Goal: Book appointment/travel/reservation

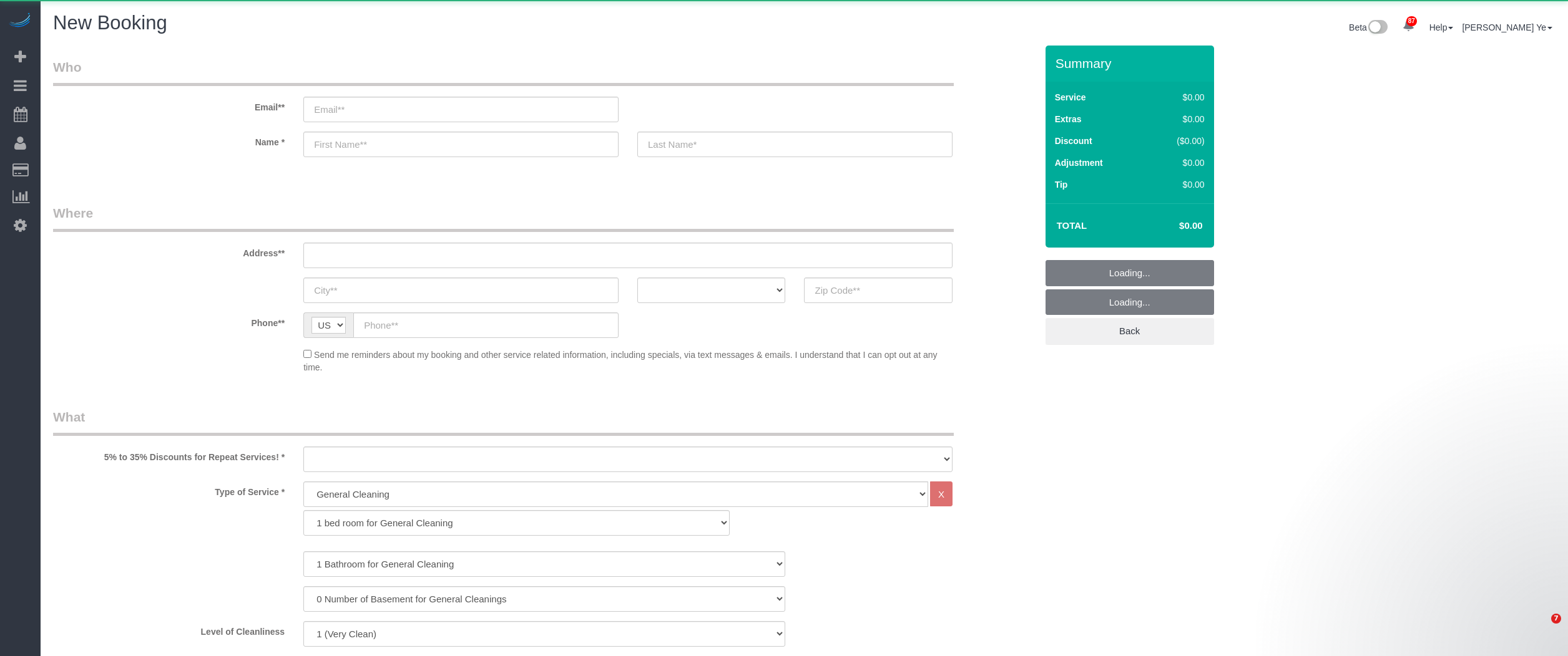
select select "512"
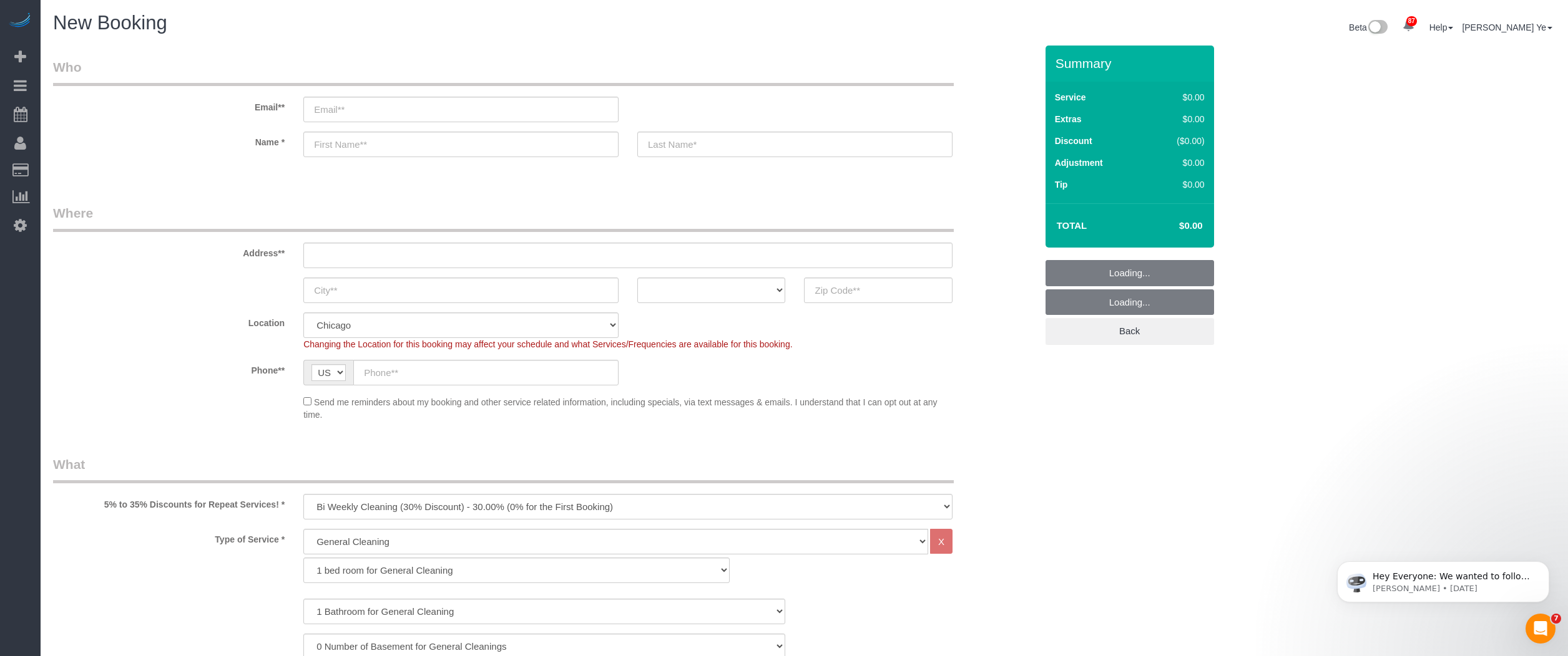
select select "object:1743"
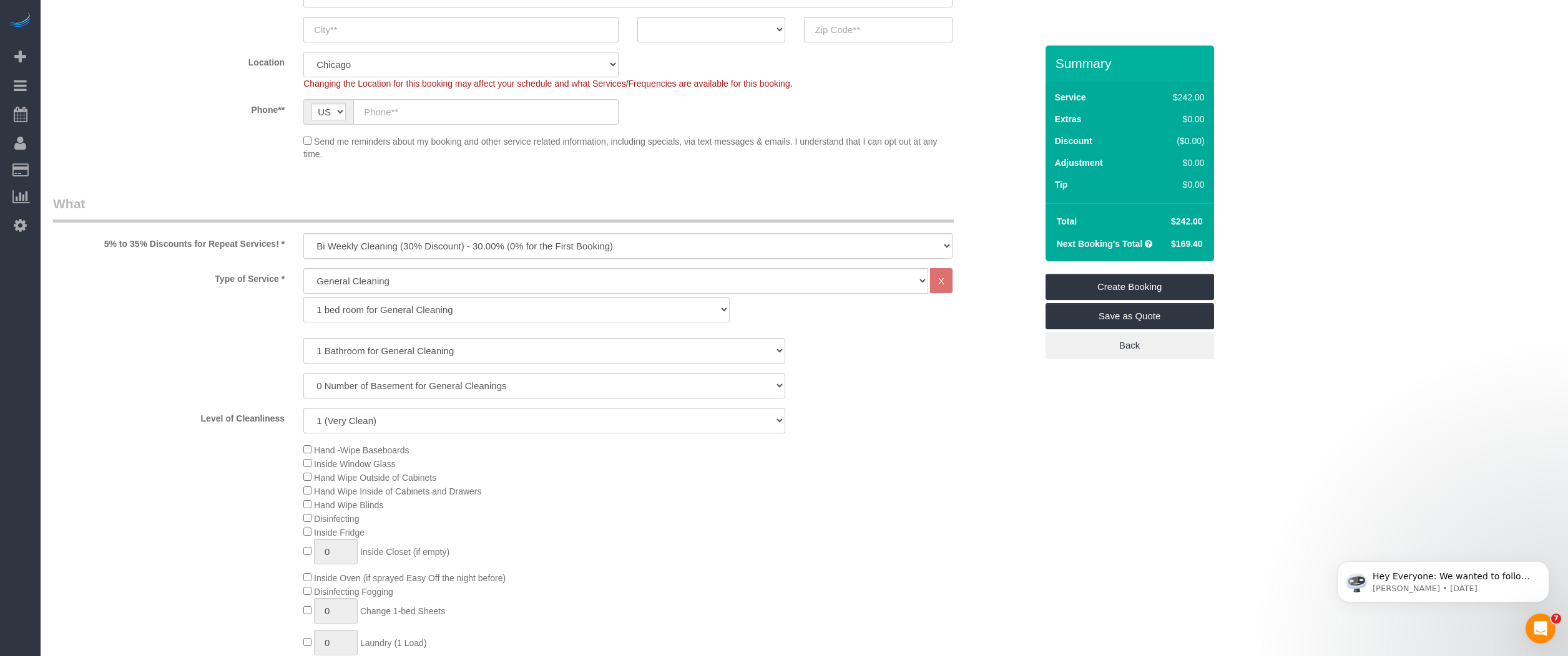
scroll to position [262, 0]
click at [369, 302] on select "1 bed room for General Cleaning 2 bed room for General Cleaning 3 bed room for …" at bounding box center [516, 308] width 427 height 26
select select "289"
click at [303, 295] on select "1 bed room for General Cleaning 2 bed room for General Cleaning 3 bed room for …" at bounding box center [516, 308] width 427 height 26
click at [340, 277] on select "General Cleaning Deep Cleaning Move-in / Move-out Cleaning COUNTS Cleaning" at bounding box center [615, 278] width 624 height 26
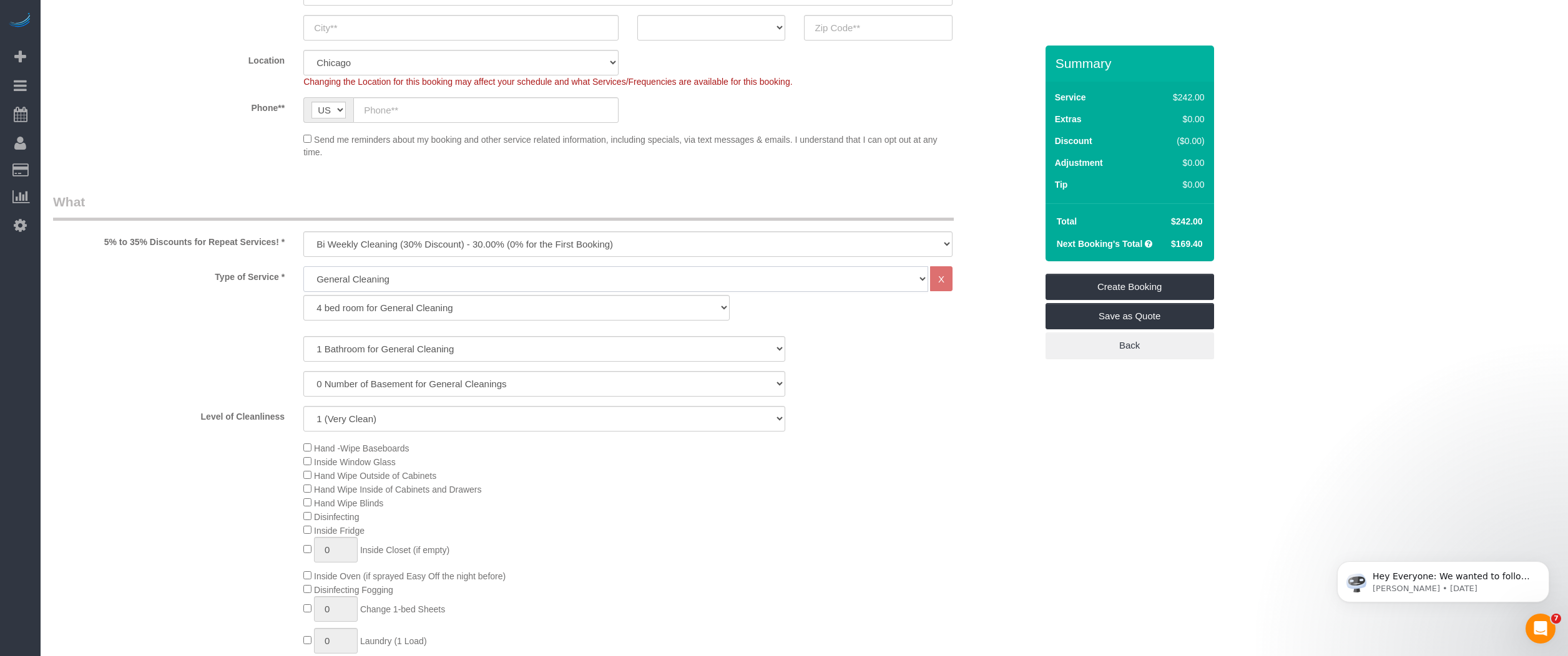
select select "513"
click at [303, 266] on select "General Cleaning Deep Cleaning Move-in / Move-out Cleaning COUNTS Cleaning" at bounding box center [615, 278] width 624 height 26
click at [361, 310] on select "1 bed room for Deep Cleaning 2 bed room for Deep Cleaning 3 bed room for Deep C…" at bounding box center [516, 308] width 427 height 26
select select "294"
click at [303, 295] on select "1 bed room for Deep Cleaning 2 bed room for Deep Cleaning 3 bed room for Deep C…" at bounding box center [516, 308] width 427 height 26
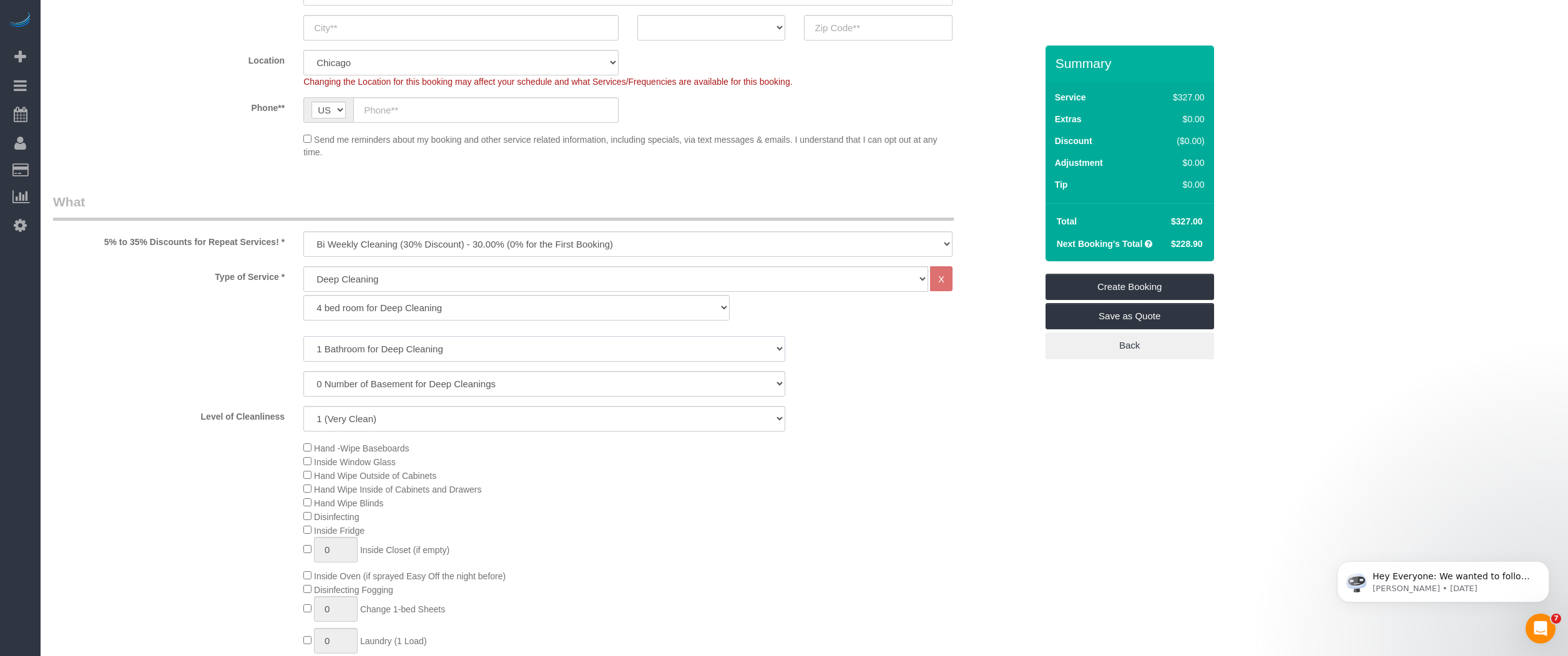
click at [356, 350] on select "1 Bathroom for Deep Cleaning 2 Bathroom for Deep Cleanings 3 Bathroom for Deep …" at bounding box center [544, 348] width 482 height 26
select select "3"
click at [303, 336] on select "1 Bathroom for Deep Cleaning 2 Bathroom for Deep Cleanings 3 Bathroom for Deep …" at bounding box center [544, 348] width 482 height 26
click at [345, 418] on select "1 (Very Clean) 2 3 4 5 (Average Condition) 6 7 8 9 10 (Extremely Dirty)" at bounding box center [544, 418] width 482 height 26
select select "8"
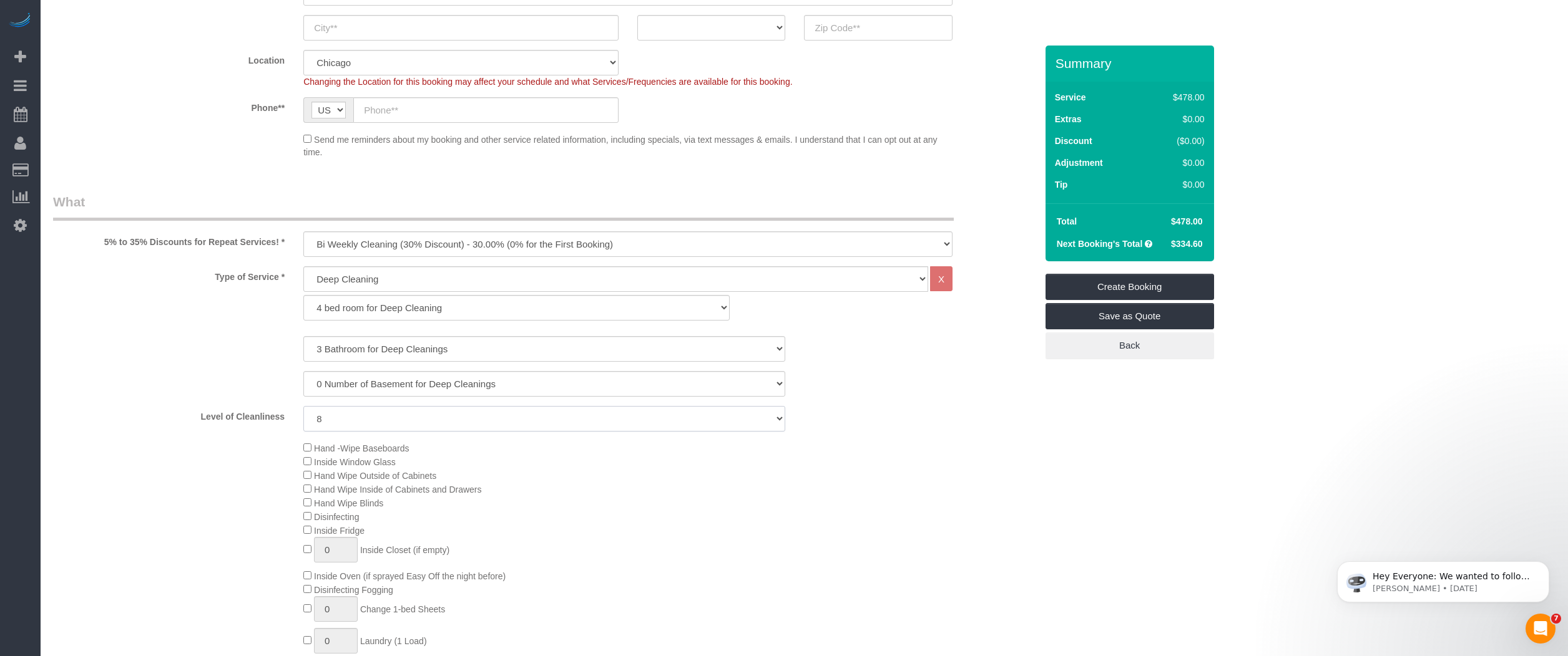
click at [303, 406] on select "1 (Very Clean) 2 3 4 5 (Average Condition) 6 7 8 9 10 (Extremely Dirty)" at bounding box center [544, 418] width 482 height 26
click at [347, 280] on select "General Cleaning Deep Cleaning Move-in / Move-out Cleaning COUNTS Cleaning" at bounding box center [615, 278] width 624 height 26
select select "512"
click at [303, 266] on select "General Cleaning Deep Cleaning Move-in / Move-out Cleaning COUNTS Cleaning" at bounding box center [615, 278] width 624 height 26
select select "286"
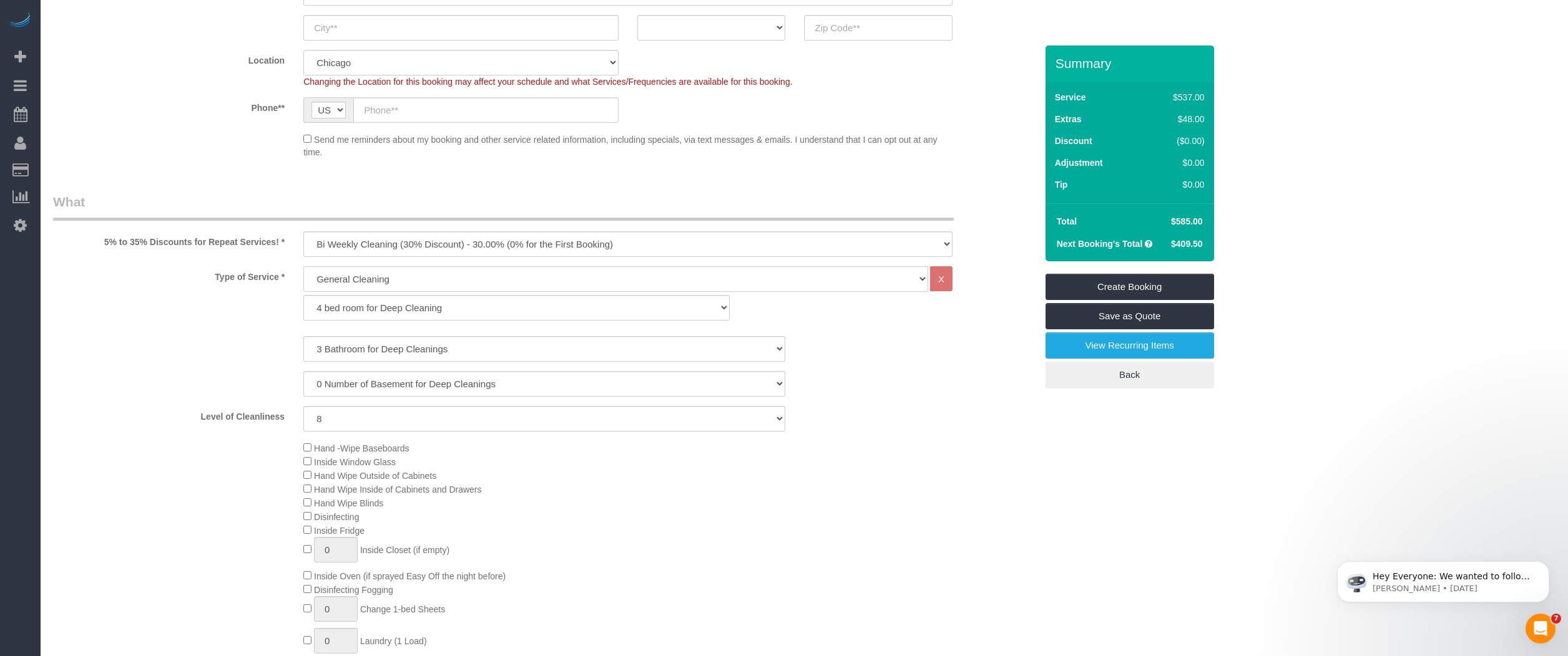
select select "8"
click at [357, 304] on select "1 bed room for General Cleaning 2 bed room for General Cleaning 3 bed room for …" at bounding box center [516, 308] width 427 height 26
select select "289"
click at [303, 295] on select "1 bed room for General Cleaning 2 bed room for General Cleaning 3 bed room for …" at bounding box center [516, 308] width 427 height 26
select select "8"
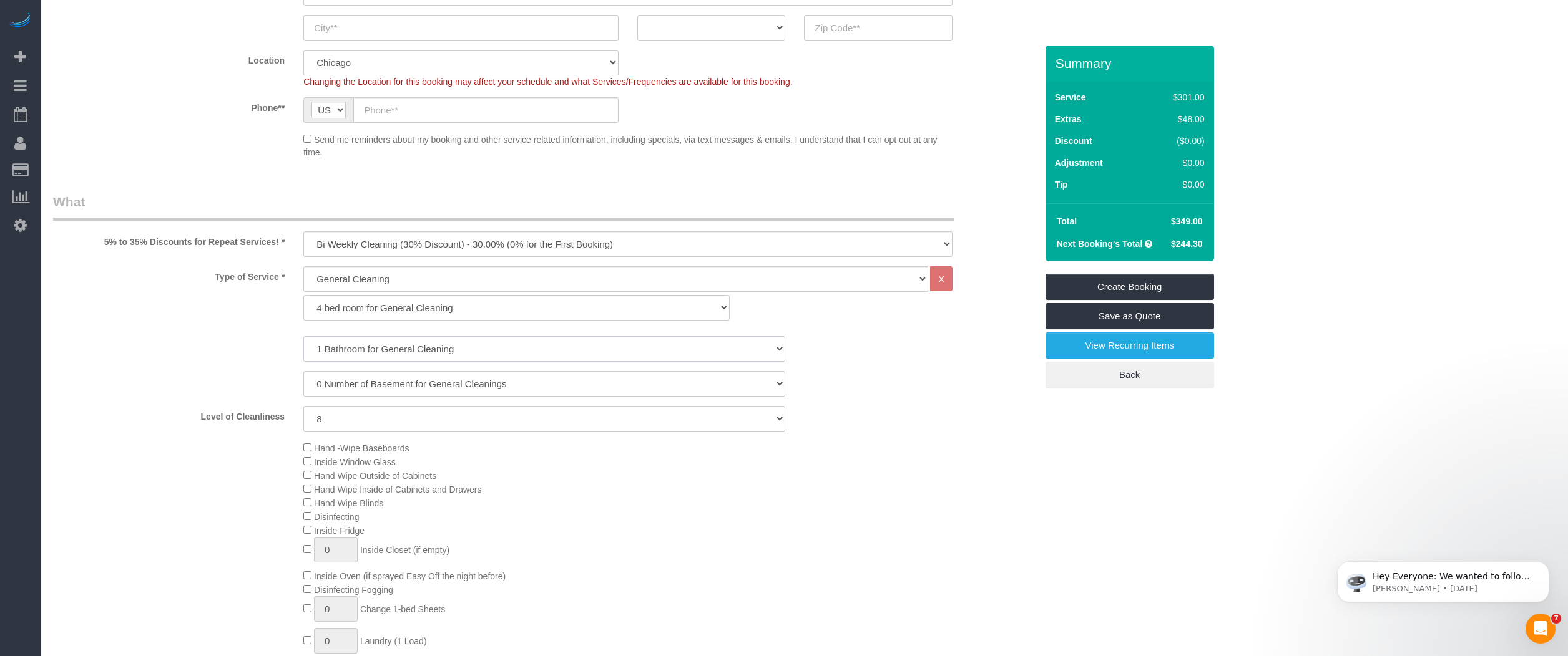
click at [346, 353] on select "1 Bathroom for General Cleaning 2 Bathroom for General Cleanings 3 Bathroom for…" at bounding box center [544, 348] width 482 height 26
select select "3"
click at [303, 336] on select "1 Bathroom for General Cleaning 2 Bathroom for General Cleanings 3 Bathroom for…" at bounding box center [544, 348] width 482 height 26
click at [494, 421] on select "1 (Very Clean) 2 3 4 5 (Average Condition) 6 7 8 9 10 (Extremely Dirty)" at bounding box center [544, 418] width 482 height 26
select select "5"
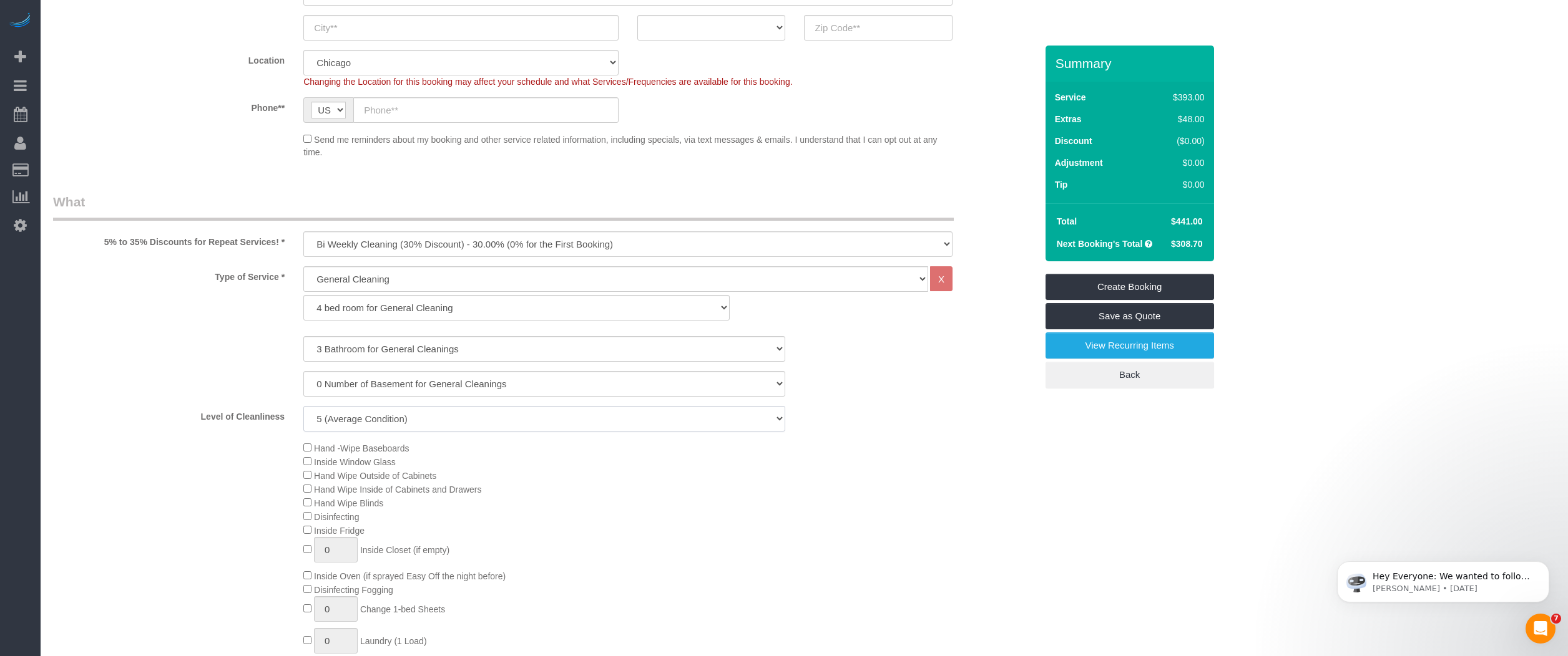
click at [303, 406] on select "1 (Very Clean) 2 3 4 5 (Average Condition) 6 7 8 9 10 (Extremely Dirty)" at bounding box center [544, 418] width 482 height 26
